Goal: Task Accomplishment & Management: Manage account settings

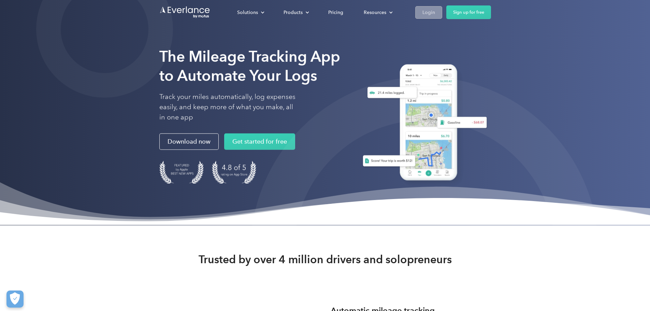
click at [435, 8] on div "Login" at bounding box center [429, 12] width 13 height 9
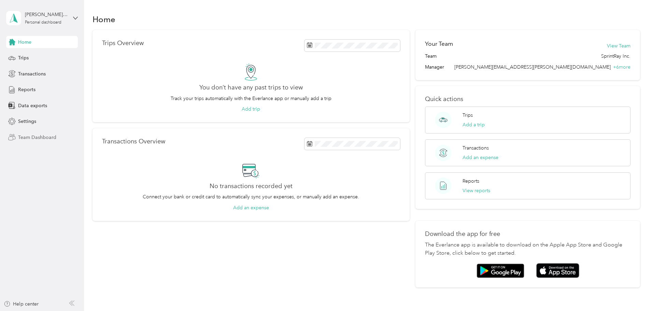
click at [45, 134] on span "Team Dashboard" at bounding box center [37, 137] width 38 height 7
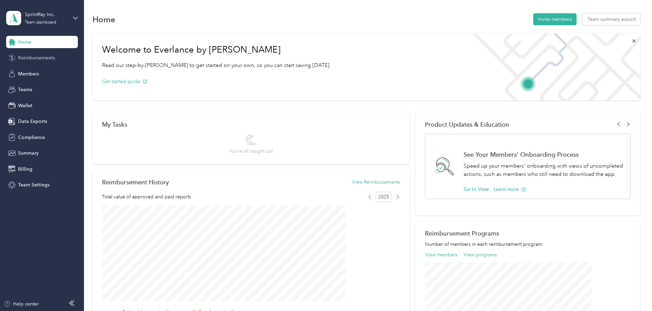
click at [34, 57] on span "Reimbursements" at bounding box center [36, 57] width 37 height 7
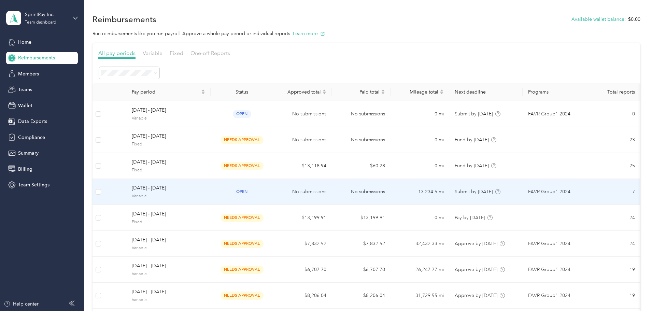
click at [196, 192] on span "[DATE] - [DATE]" at bounding box center [168, 188] width 73 height 8
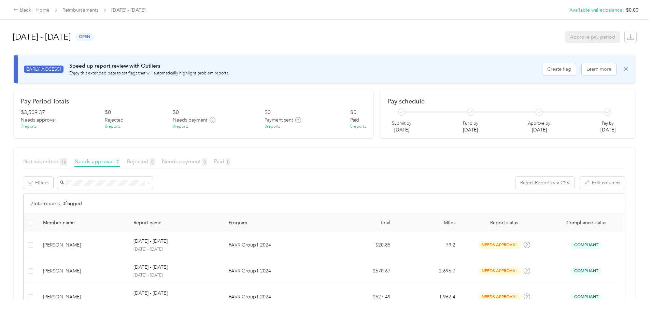
click at [89, 166] on div "Not submitted 16 Needs approval 7 Rejected 0 Needs payment 0 Paid 0" at bounding box center [324, 162] width 602 height 10
click at [67, 161] on span "Not submitted 16" at bounding box center [45, 161] width 44 height 6
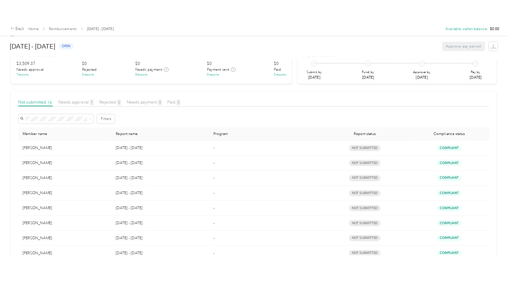
scroll to position [50, 0]
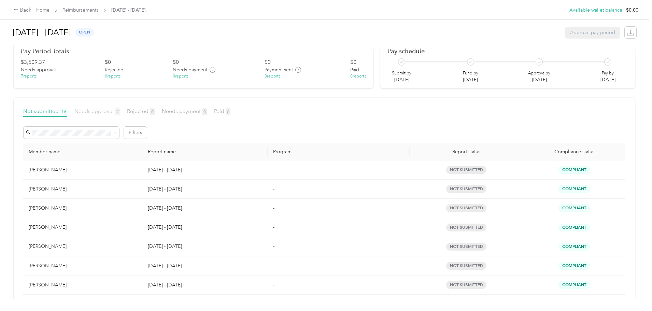
click at [120, 110] on span "Needs approval 7" at bounding box center [96, 111] width 45 height 6
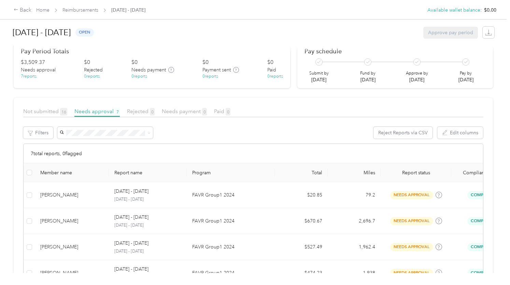
scroll to position [50, 0]
